Goal: Transaction & Acquisition: Purchase product/service

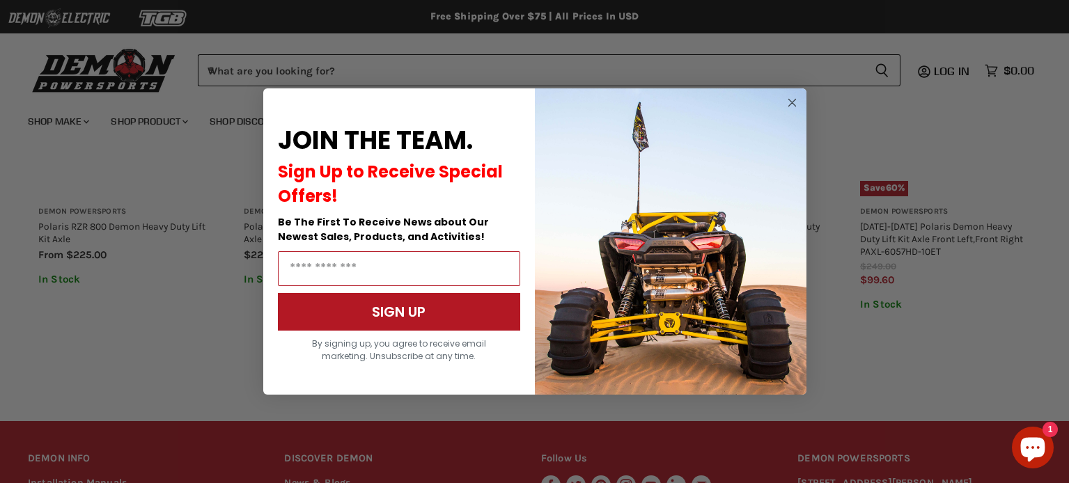
scroll to position [1037, 0]
